Goal: Task Accomplishment & Management: Manage account settings

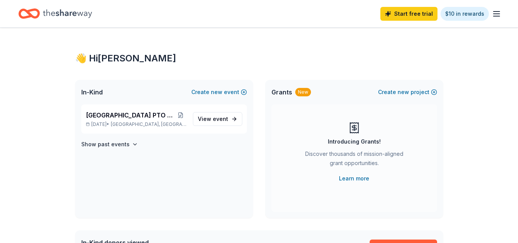
click at [499, 18] on div "Start free trial $10 in rewards" at bounding box center [440, 14] width 121 height 18
click at [497, 15] on icon "button" at bounding box center [496, 13] width 9 height 9
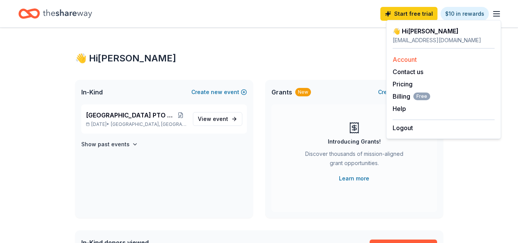
click at [399, 61] on link "Account" at bounding box center [405, 60] width 24 height 8
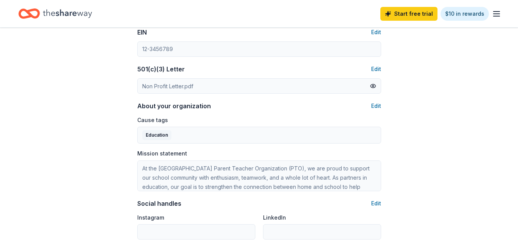
scroll to position [77, 0]
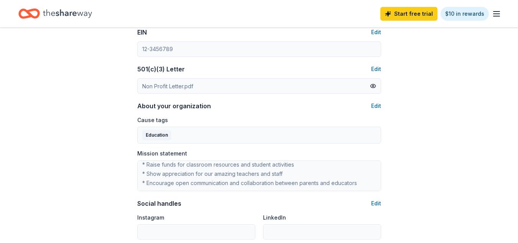
click at [380, 208] on div "Organization profile Edit Organization name [GEOGRAPHIC_DATA] PTO A NJ Nonprofi…" at bounding box center [259, 87] width 244 height 369
click at [498, 17] on icon "button" at bounding box center [496, 13] width 9 height 9
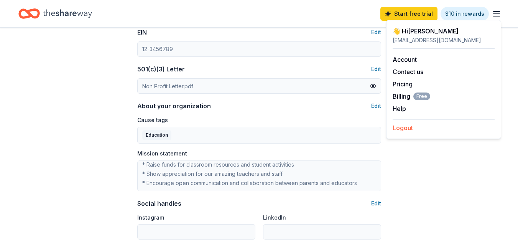
click at [405, 128] on button "Logout" at bounding box center [403, 127] width 20 height 9
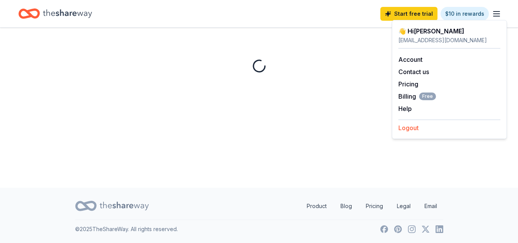
scroll to position [0, 0]
